Goal: Task Accomplishment & Management: Manage account settings

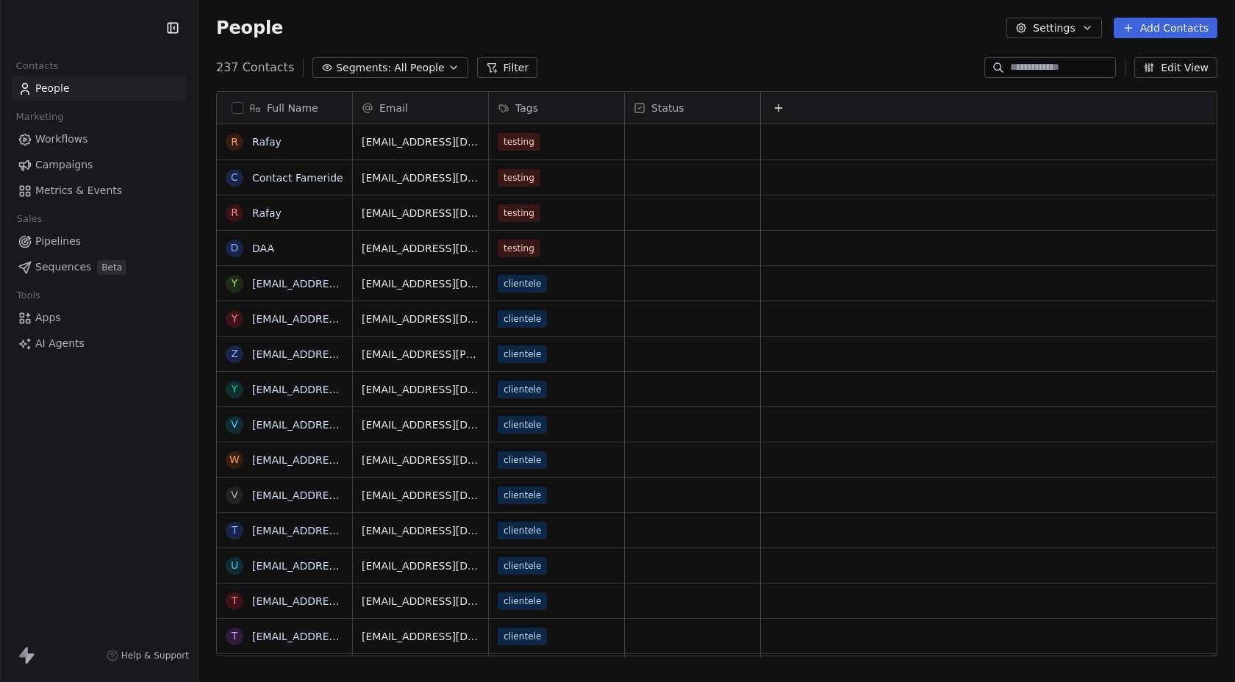
click at [76, 166] on span "Campaigns" at bounding box center [63, 164] width 57 height 15
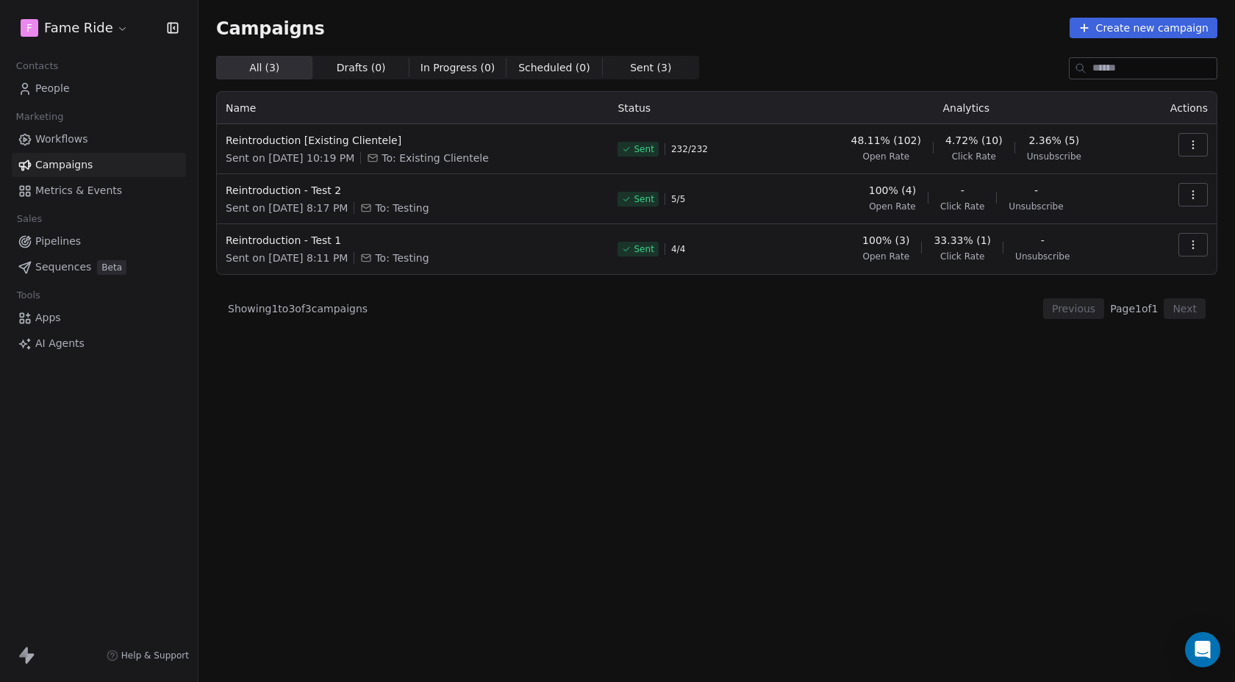
click at [82, 37] on html "F Fame Ride Contacts People Marketing Workflows Campaigns Metrics & Events Sale…" at bounding box center [617, 341] width 1235 height 682
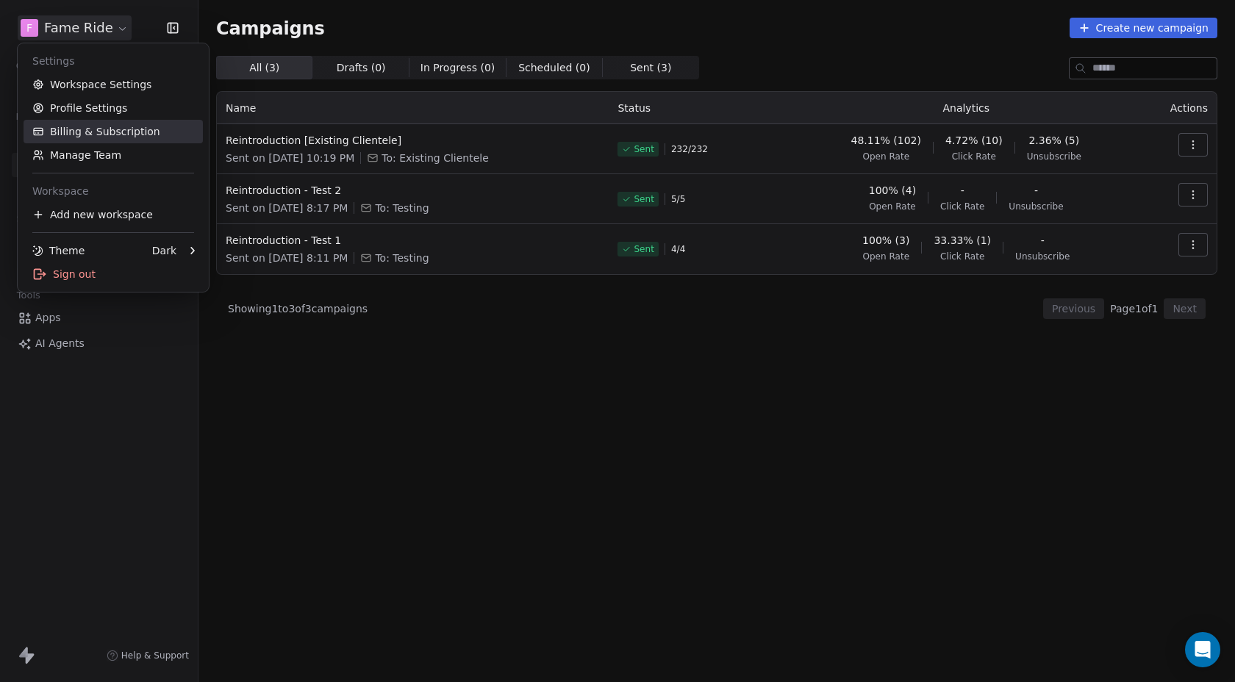
click at [82, 125] on link "Billing & Subscription" at bounding box center [113, 132] width 179 height 24
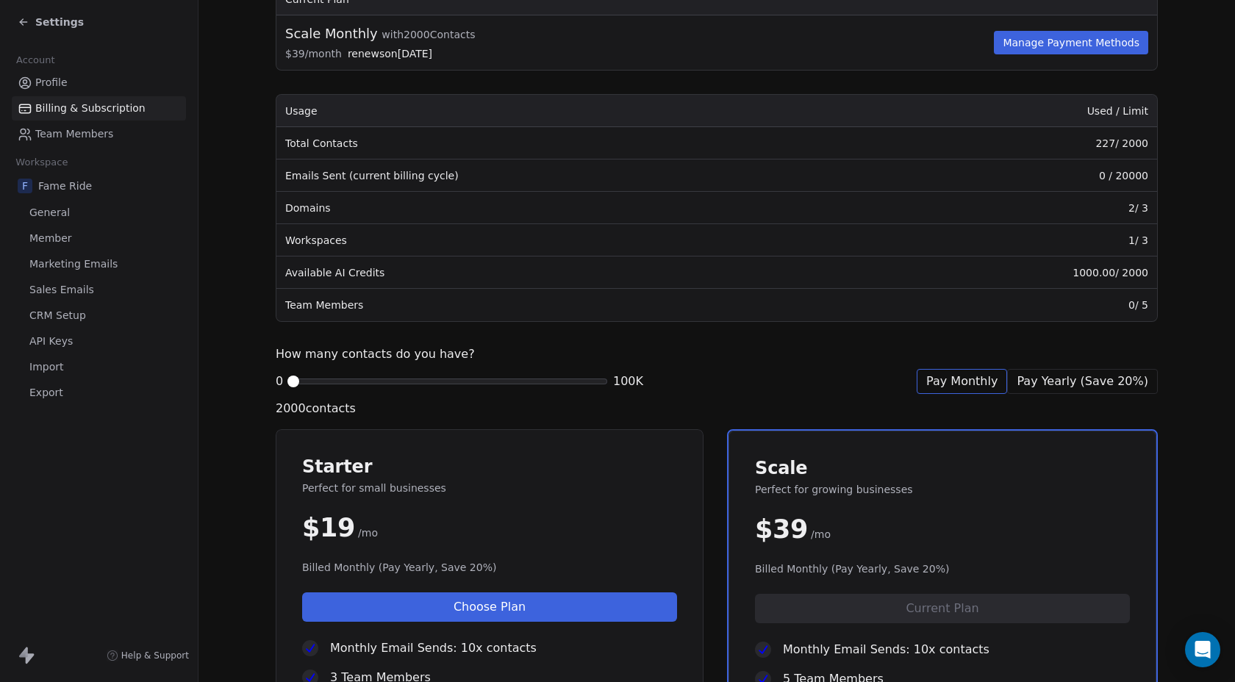
scroll to position [86, 0]
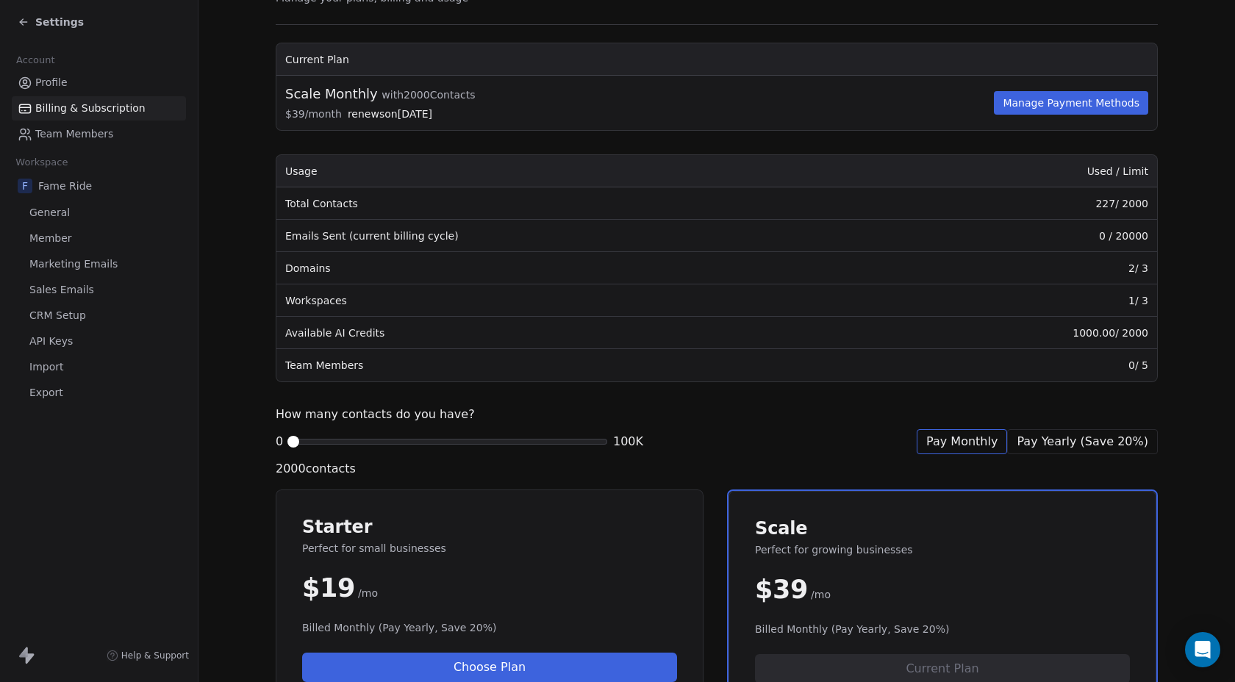
click at [1047, 108] on button "Manage Payment Methods" at bounding box center [1071, 103] width 154 height 24
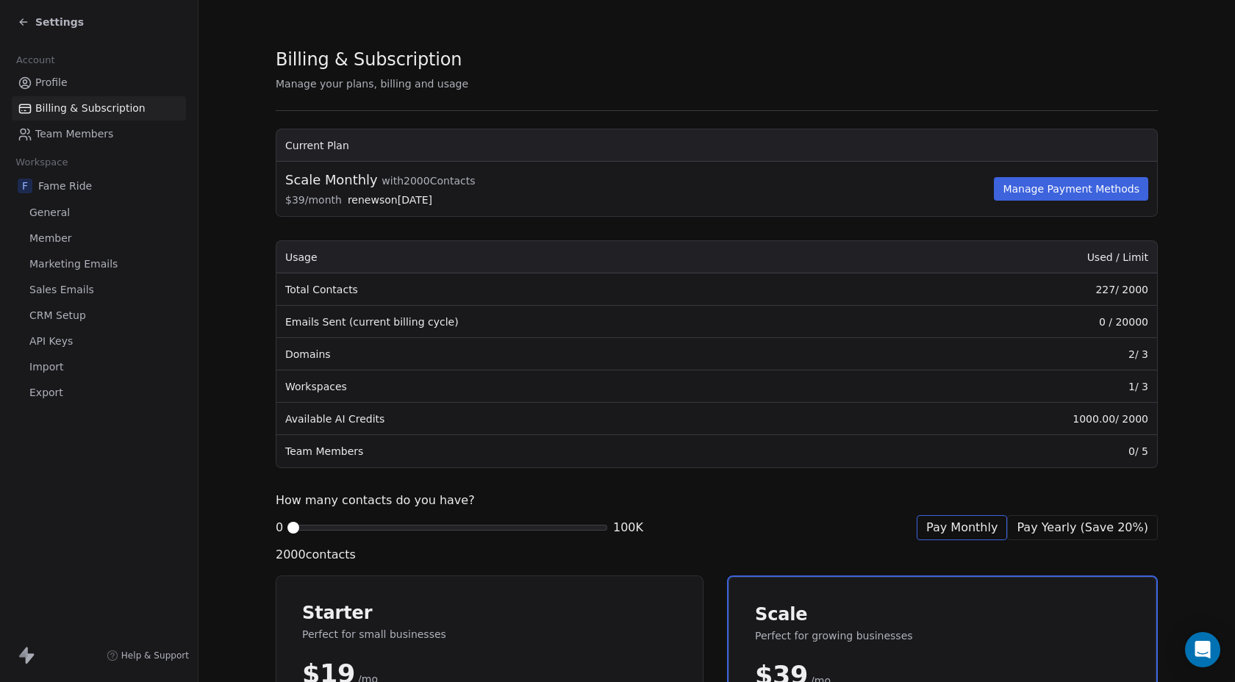
click at [50, 15] on span "Settings" at bounding box center [59, 22] width 48 height 15
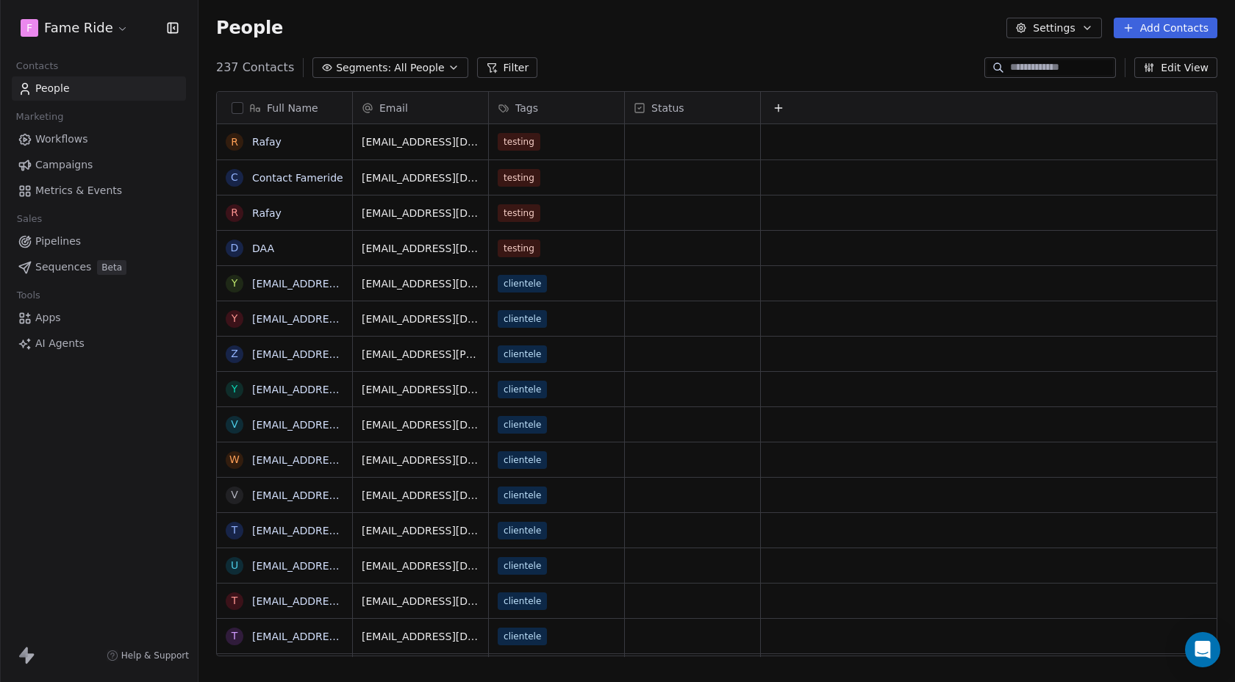
scroll to position [600, 1036]
click at [82, 169] on span "Campaigns" at bounding box center [63, 164] width 57 height 15
